Goal: Task Accomplishment & Management: Complete application form

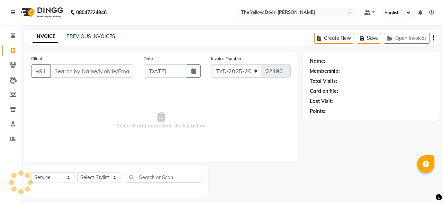
select select "service"
drag, startPoint x: 0, startPoint y: 0, endPoint x: 108, endPoint y: 173, distance: 204.2
click at [108, 173] on select "Select Stylist" at bounding box center [98, 177] width 43 height 11
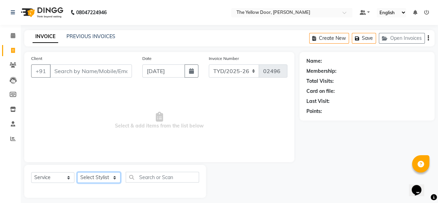
select select "41281"
click at [77, 172] on select "Select Stylist [PERSON_NAME] [PERSON_NAME] [PERSON_NAME] Housekeeping Manager […" at bounding box center [98, 177] width 43 height 11
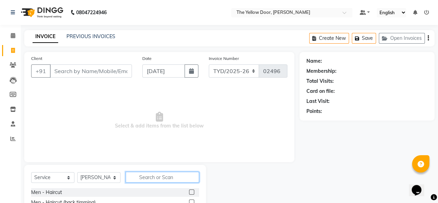
click at [171, 175] on input "text" at bounding box center [162, 177] width 73 height 11
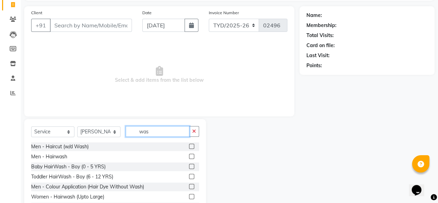
scroll to position [46, 0]
type input "was"
click at [189, 194] on label at bounding box center [191, 195] width 5 height 5
click at [189, 194] on input "checkbox" at bounding box center [191, 196] width 4 height 4
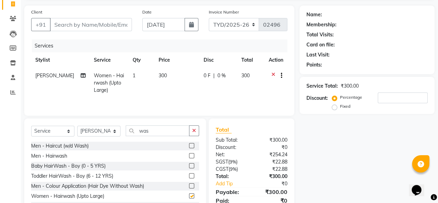
checkbox input "false"
click at [83, 30] on input "Client" at bounding box center [91, 24] width 82 height 13
type input "r"
type input "0"
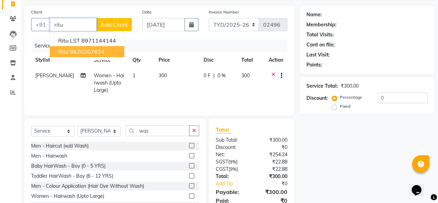
click at [107, 51] on button "Ritu 9620207634" at bounding box center [87, 51] width 74 height 11
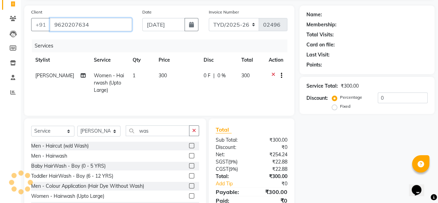
type input "9620207634"
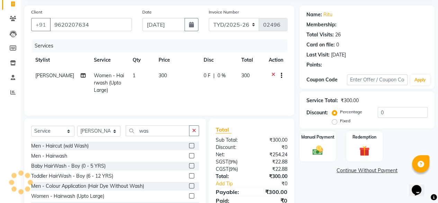
select select "1: Object"
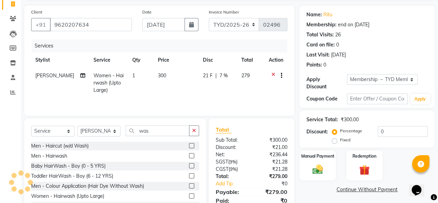
radio input "false"
radio input "true"
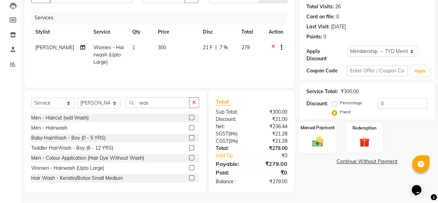
click at [317, 136] on img at bounding box center [318, 141] width 18 height 12
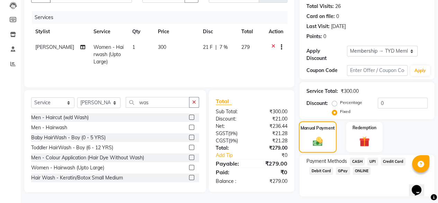
scroll to position [87, 0]
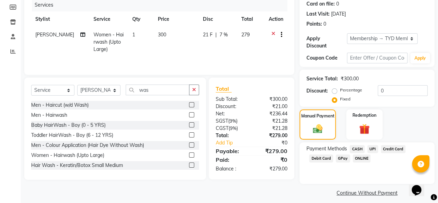
click at [372, 145] on span "UPI" at bounding box center [372, 149] width 11 height 8
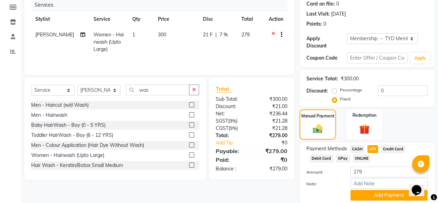
scroll to position [108, 0]
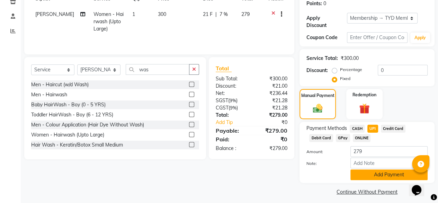
click at [380, 172] on button "Add Payment" at bounding box center [388, 174] width 77 height 11
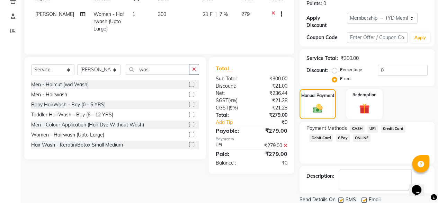
scroll to position [126, 0]
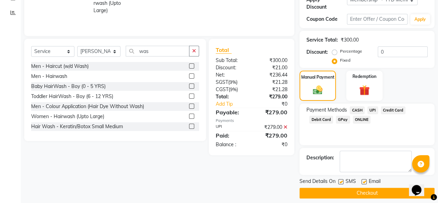
click at [363, 179] on label at bounding box center [363, 181] width 5 height 5
click at [363, 180] on input "checkbox" at bounding box center [363, 182] width 4 height 4
checkbox input "false"
click at [364, 188] on button "Checkout" at bounding box center [366, 193] width 135 height 11
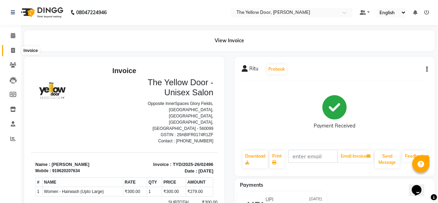
click at [13, 51] on icon at bounding box center [13, 50] width 4 height 5
select select "service"
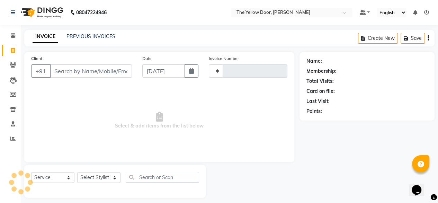
scroll to position [6, 0]
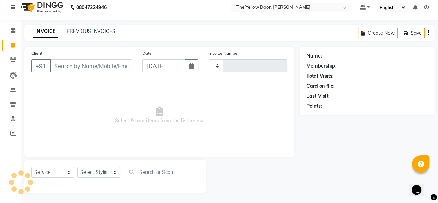
type input "02497"
select select "5650"
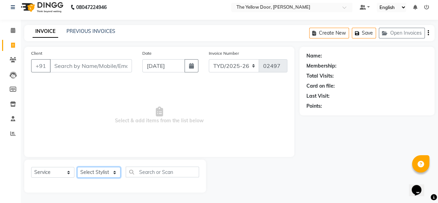
click at [93, 175] on select "Select Stylist [PERSON_NAME] [PERSON_NAME] [PERSON_NAME] Housekeeping Manager […" at bounding box center [98, 172] width 43 height 11
select select "36569"
click at [77, 167] on select "Select Stylist [PERSON_NAME] [PERSON_NAME] [PERSON_NAME] Housekeeping Manager […" at bounding box center [98, 172] width 43 height 11
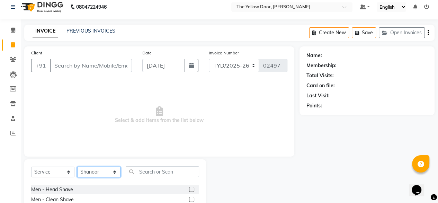
scroll to position [38, 0]
click at [57, 197] on div "Men - Clean Shave" at bounding box center [52, 198] width 43 height 7
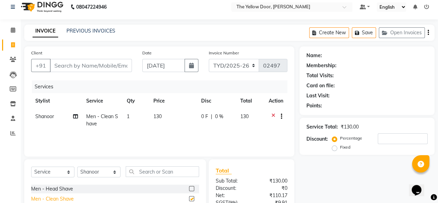
checkbox input "false"
click at [66, 66] on input "Client" at bounding box center [91, 65] width 82 height 13
type input "d"
type input "0"
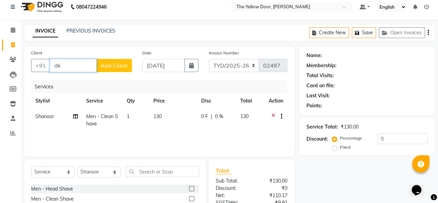
type input "d"
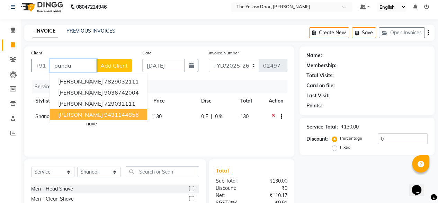
click at [100, 114] on span "[PERSON_NAME]" at bounding box center [80, 114] width 45 height 7
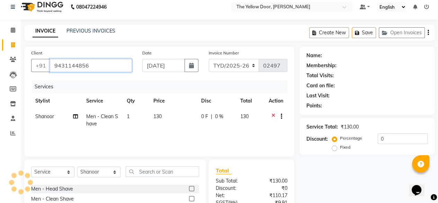
type input "9431144856"
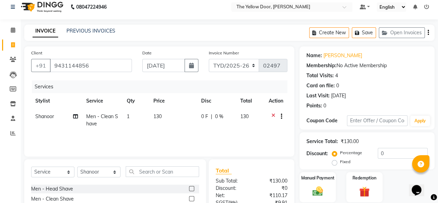
scroll to position [75, 0]
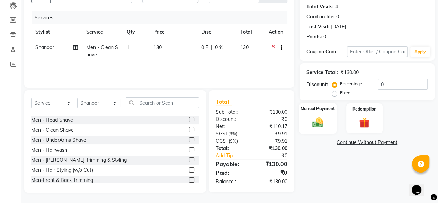
click at [323, 110] on label "Manual Payment" at bounding box center [317, 108] width 35 height 7
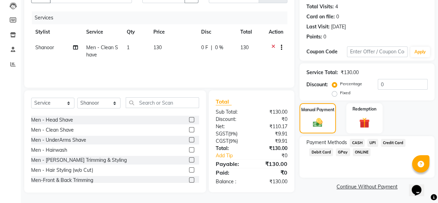
click at [370, 143] on span "UPI" at bounding box center [372, 143] width 11 height 8
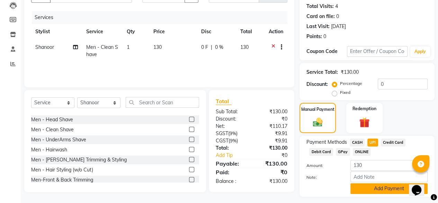
click at [371, 192] on button "Add Payment" at bounding box center [388, 188] width 77 height 11
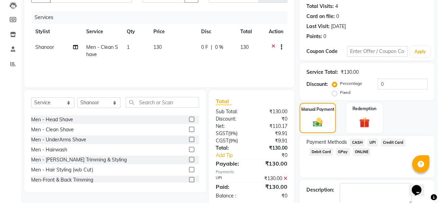
scroll to position [112, 0]
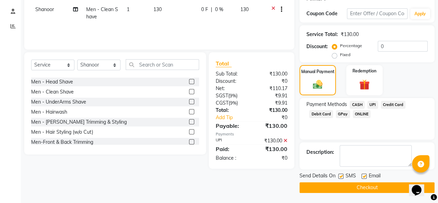
click at [368, 190] on button "Checkout" at bounding box center [366, 187] width 135 height 11
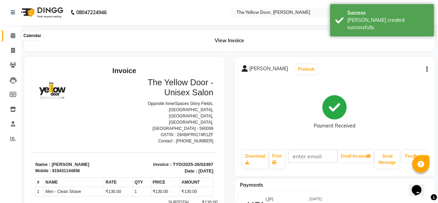
click at [15, 35] on span at bounding box center [13, 36] width 12 height 8
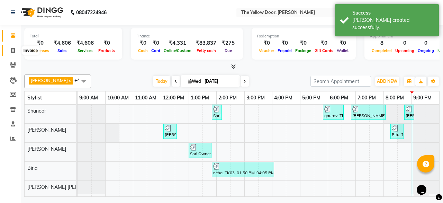
click at [14, 48] on icon at bounding box center [13, 50] width 4 height 5
select select "service"
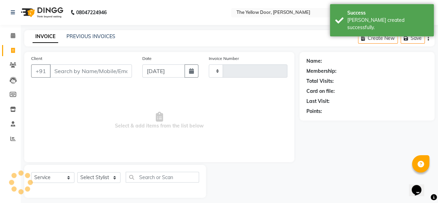
type input "02498"
select select "5650"
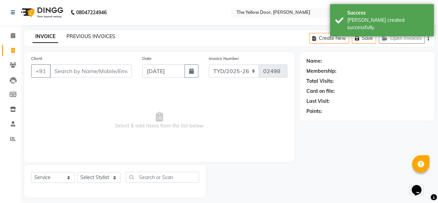
click at [92, 35] on link "PREVIOUS INVOICES" at bounding box center [90, 36] width 49 height 6
